Goal: Information Seeking & Learning: Learn about a topic

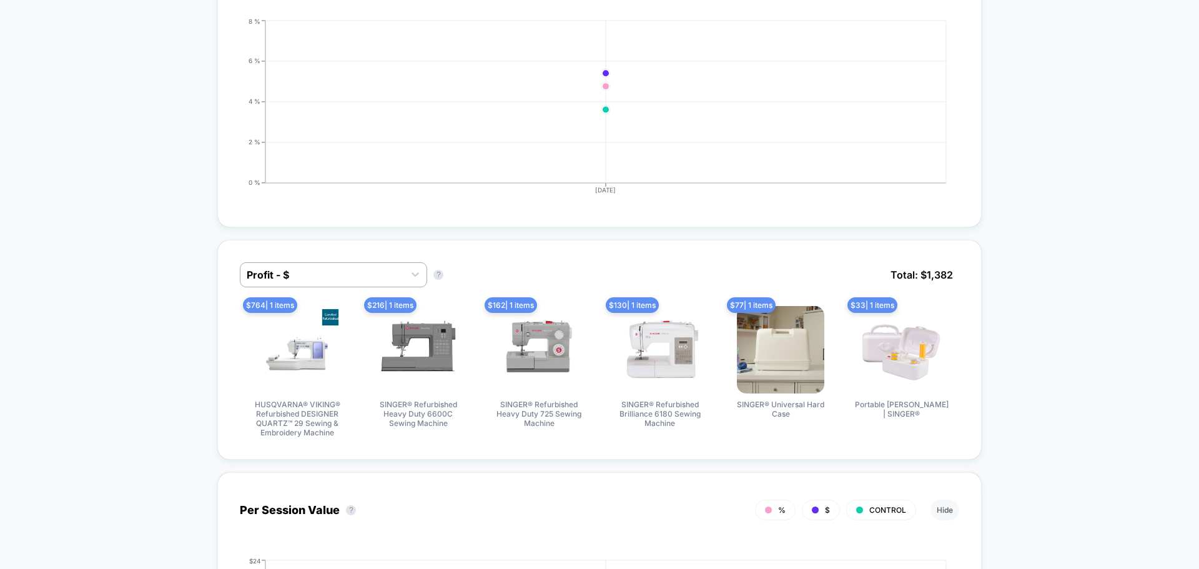
scroll to position [714, 0]
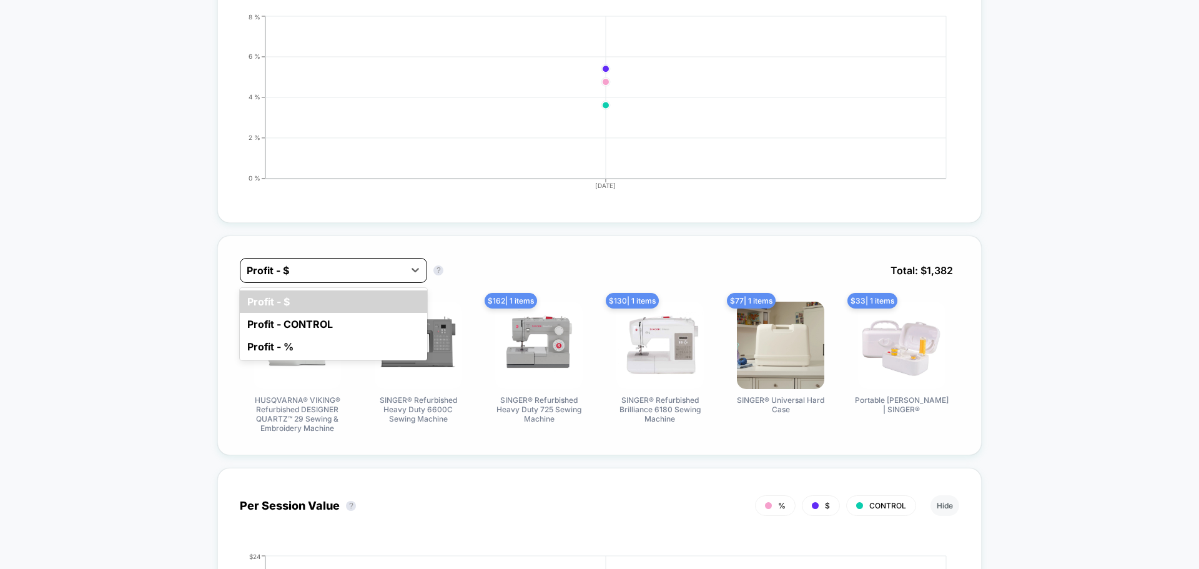
click at [353, 275] on div at bounding box center [322, 270] width 151 height 15
click at [358, 352] on div "Profit - %" at bounding box center [333, 346] width 187 height 22
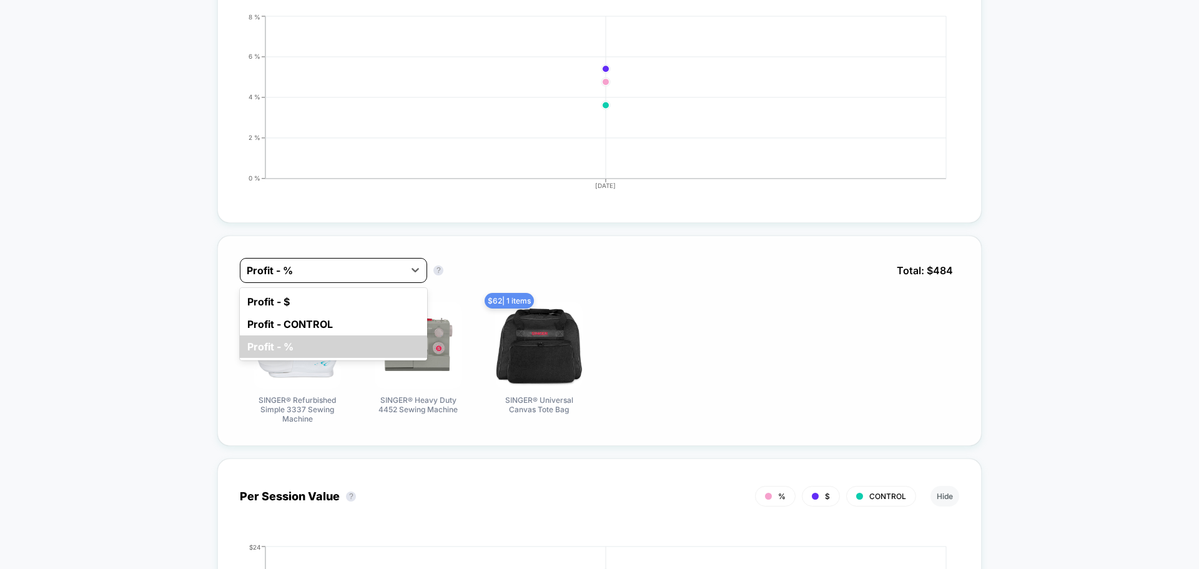
click at [358, 278] on div "Profit - %" at bounding box center [322, 270] width 164 height 20
click at [374, 332] on div "Profit - CONTROL" at bounding box center [333, 324] width 187 height 22
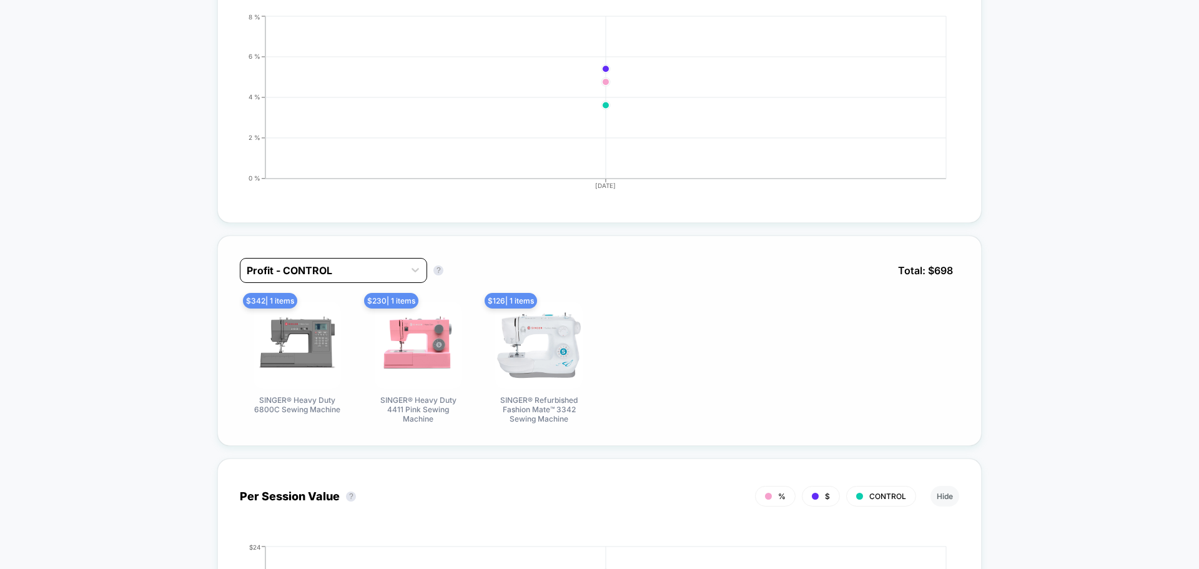
click at [350, 274] on div at bounding box center [322, 270] width 151 height 15
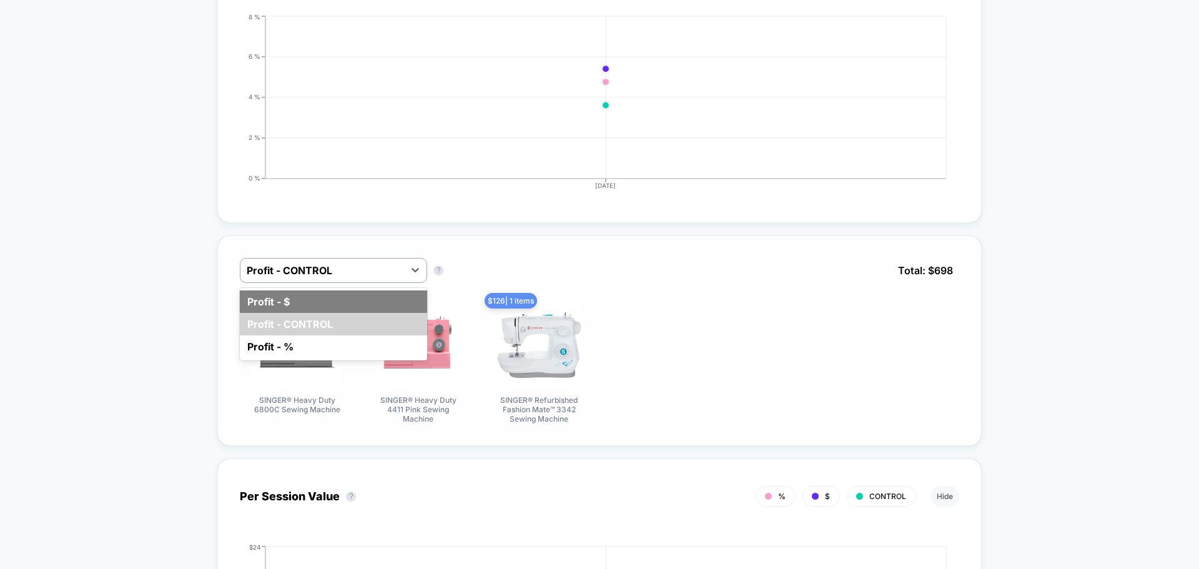
click at [362, 307] on div "Profit - $" at bounding box center [333, 301] width 187 height 22
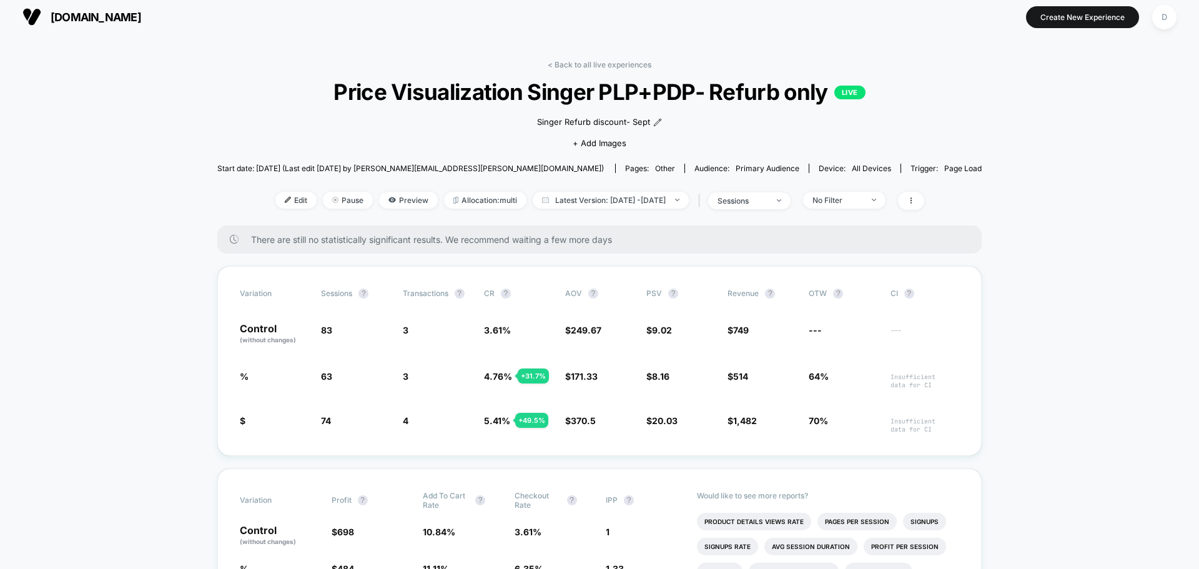
scroll to position [0, 0]
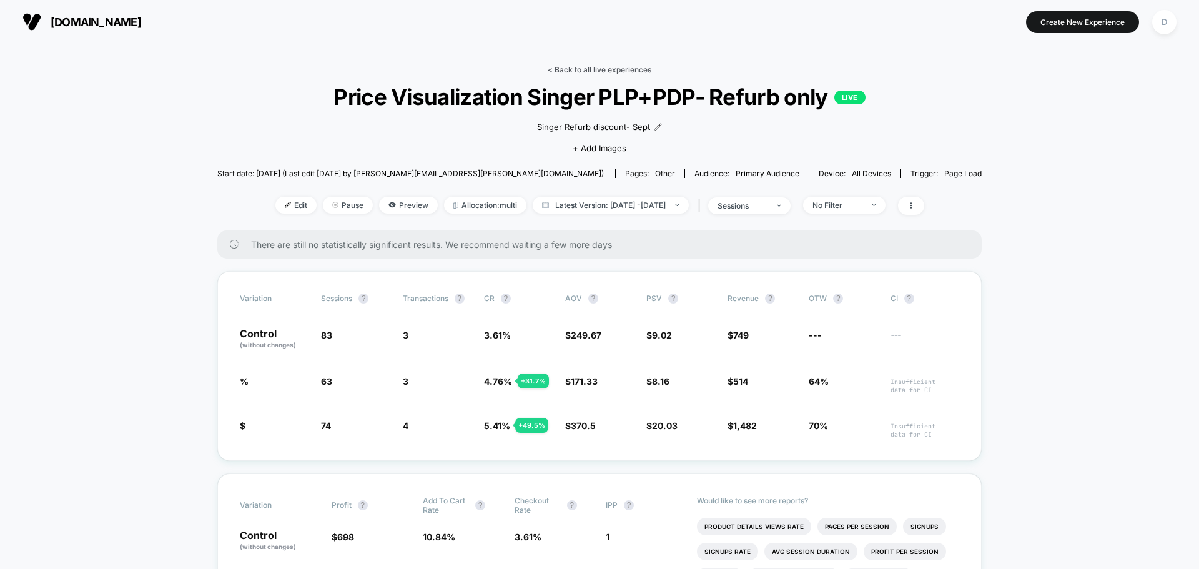
click at [590, 68] on link "< Back to all live experiences" at bounding box center [600, 69] width 104 height 9
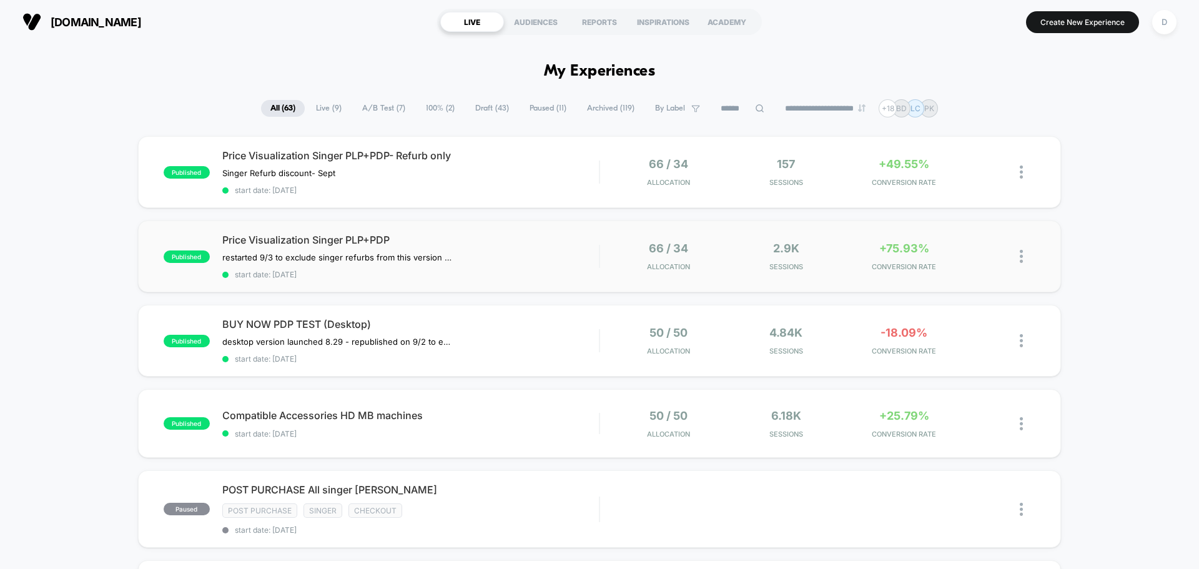
click at [530, 289] on div "published Price Visualization Singer PLP+PDP restarted 9/3 to exclude singer re…" at bounding box center [599, 256] width 923 height 72
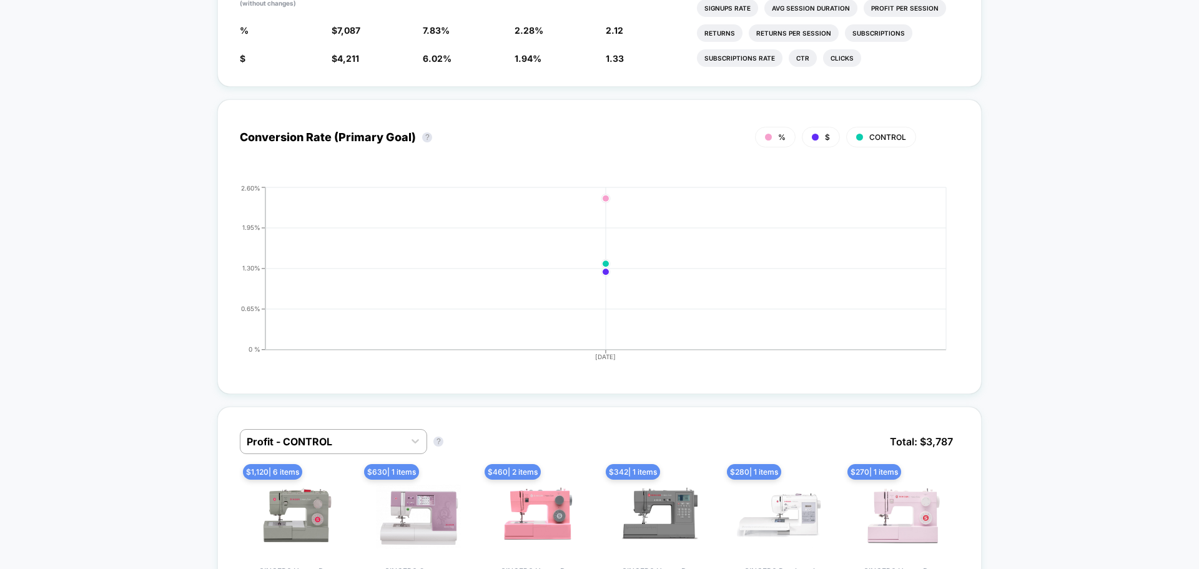
scroll to position [696, 0]
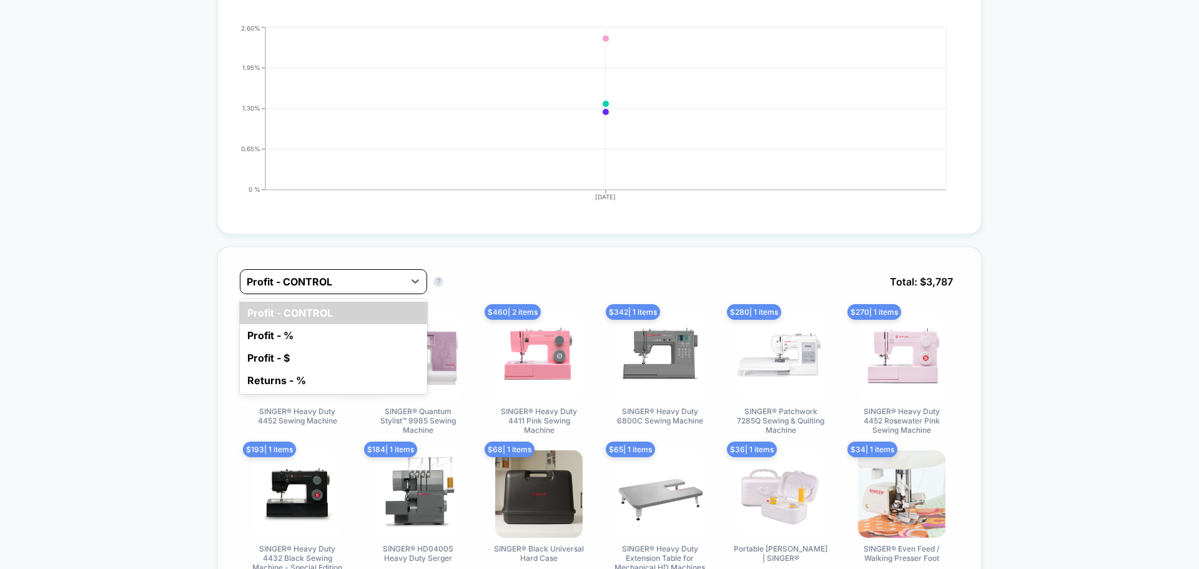
click at [367, 289] on div "Profit - CONTROL" at bounding box center [322, 282] width 164 height 20
click at [340, 340] on div "Profit - %" at bounding box center [333, 335] width 187 height 22
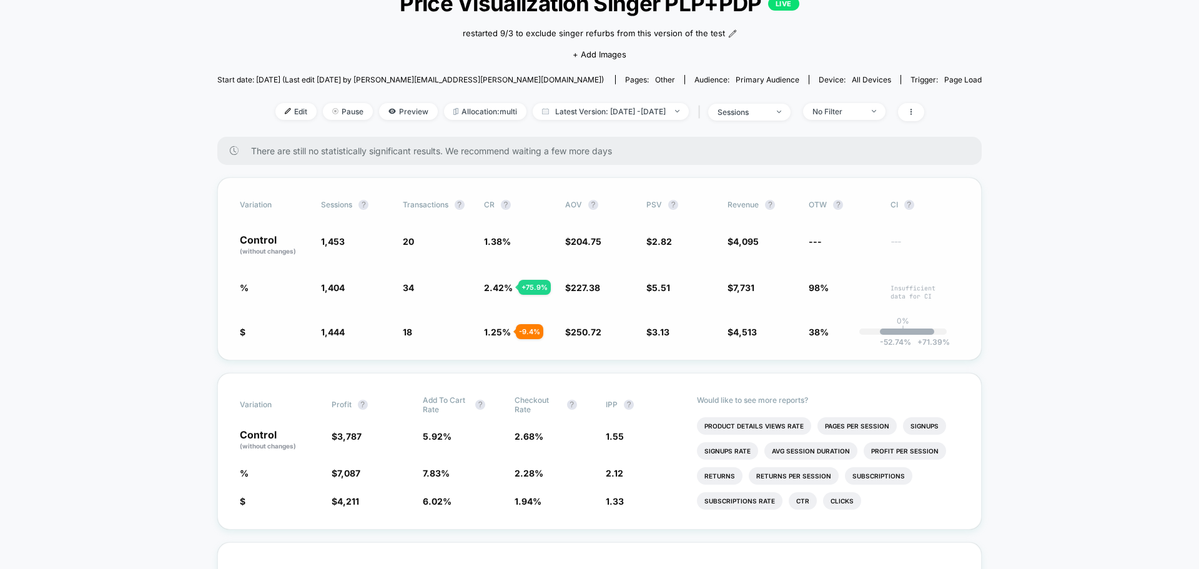
scroll to position [0, 0]
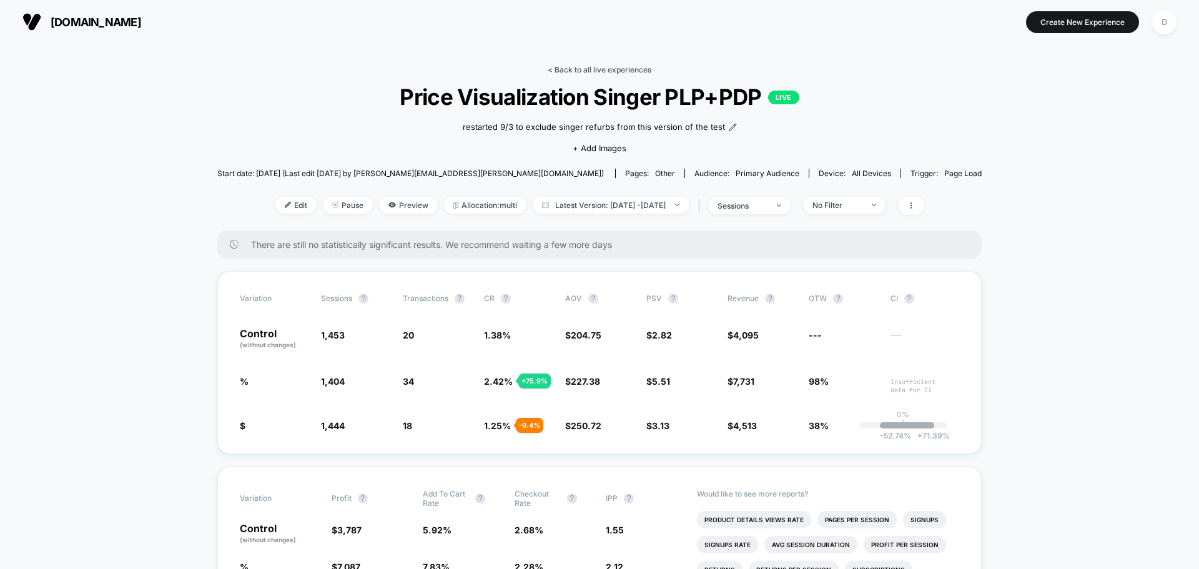
click at [575, 72] on link "< Back to all live experiences" at bounding box center [600, 69] width 104 height 9
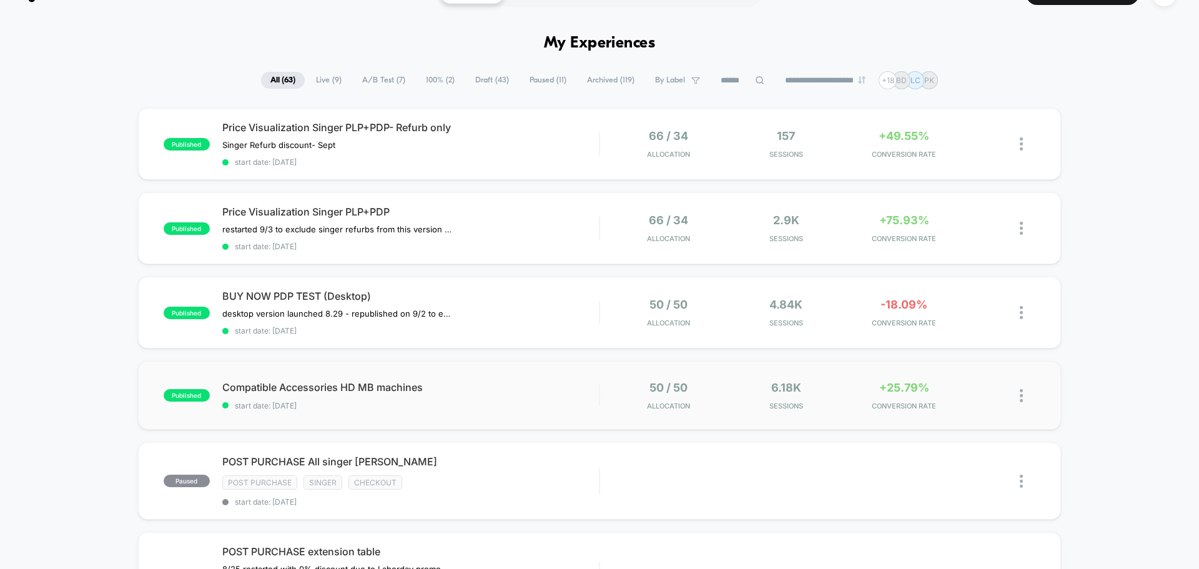
scroll to position [27, 0]
click at [548, 316] on div "BUY NOW PDP TEST (Desktop) desktop version launched 8.29﻿ - republished on 9/2 …" at bounding box center [410, 313] width 377 height 46
